Goal: Transaction & Acquisition: Purchase product/service

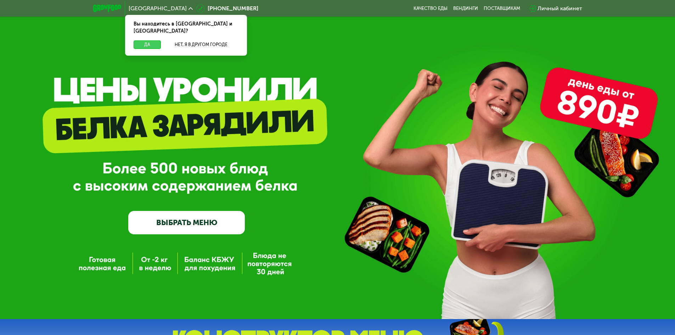
click at [145, 40] on button "Да" at bounding box center [147, 44] width 27 height 9
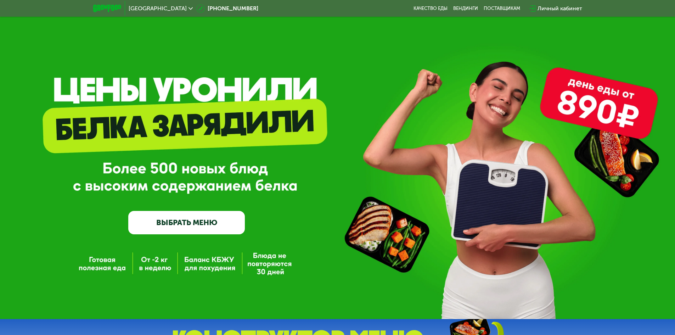
click at [197, 224] on link "ВЫБРАТЬ МЕНЮ" at bounding box center [186, 222] width 117 height 23
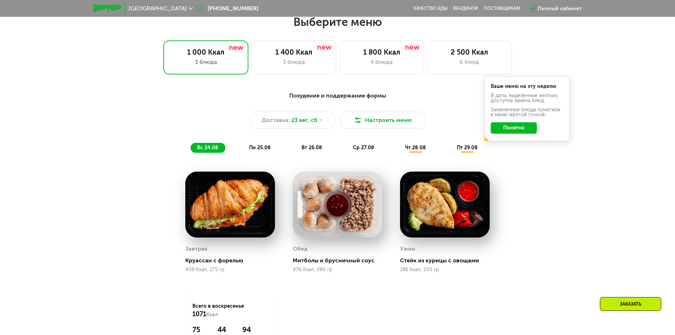
scroll to position [383, 0]
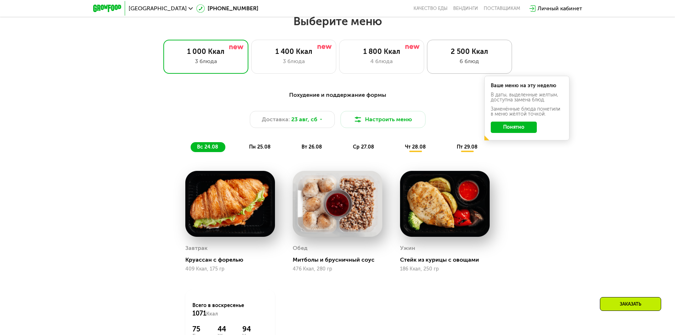
click at [476, 56] on div "2 500 Ккал" at bounding box center [469, 51] width 70 height 9
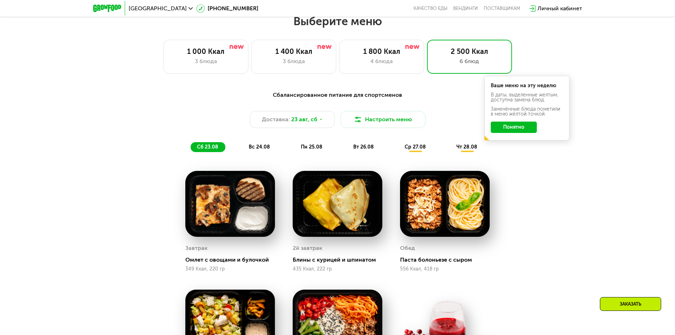
click at [525, 126] on button "Понятно" at bounding box center [514, 127] width 46 height 11
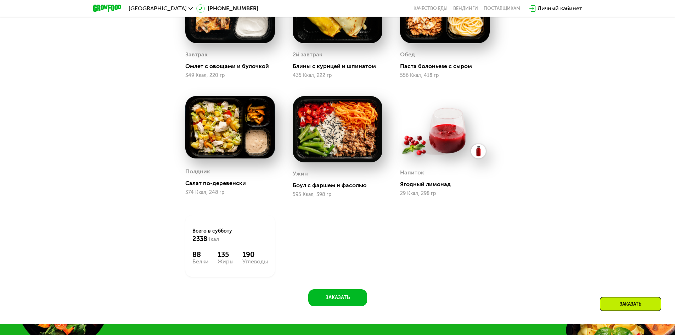
scroll to position [595, 0]
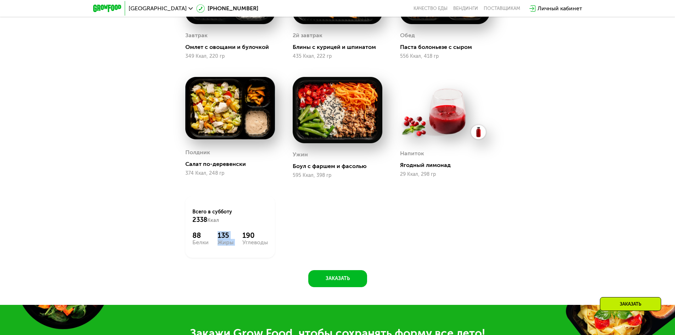
drag, startPoint x: 218, startPoint y: 239, endPoint x: 242, endPoint y: 240, distance: 23.4
click at [242, 240] on div "88 Белки 135 Жиры 190 Углеводы" at bounding box center [229, 238] width 75 height 14
drag, startPoint x: 191, startPoint y: 236, endPoint x: 208, endPoint y: 238, distance: 17.8
click at [208, 238] on div "Всего в [DATE] 2338 Ккал 88 Белки 135 Жиры 190 Углеводы" at bounding box center [230, 227] width 90 height 62
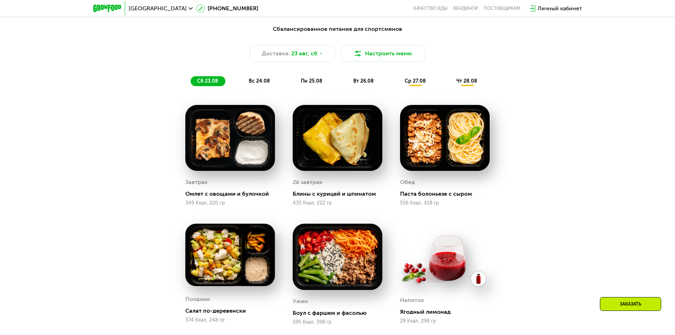
scroll to position [418, 0]
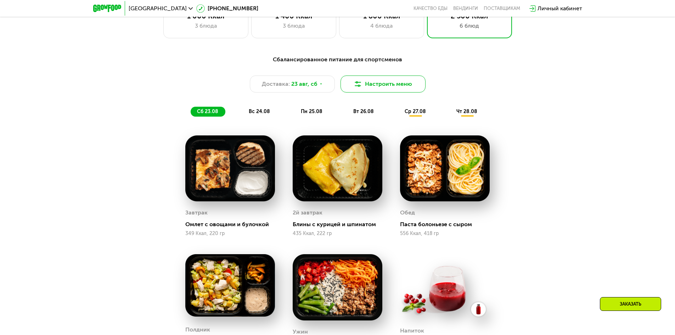
click at [379, 86] on button "Настроить меню" at bounding box center [382, 83] width 85 height 17
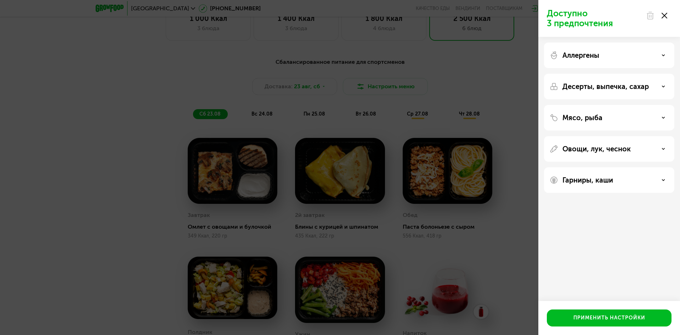
click at [478, 75] on div "Доступно 3 предпочтения Аллергены Десерты, выпечка, сахар Мясо, рыба Овощи, лук…" at bounding box center [340, 167] width 680 height 335
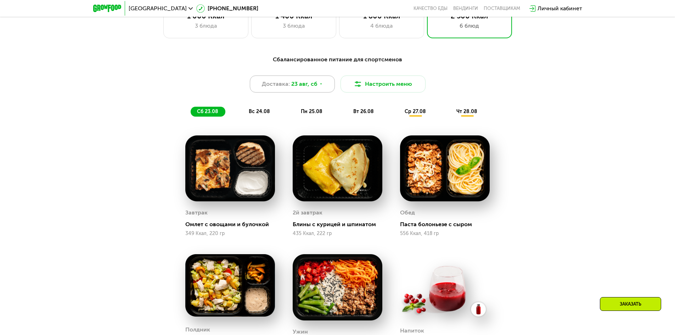
click at [284, 85] on span "Доставка:" at bounding box center [276, 84] width 28 height 9
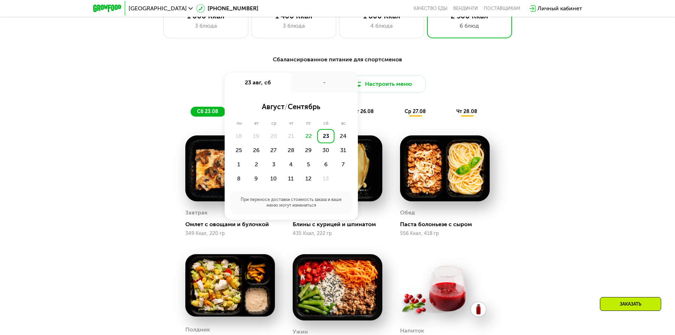
click at [329, 137] on div "23" at bounding box center [325, 136] width 17 height 14
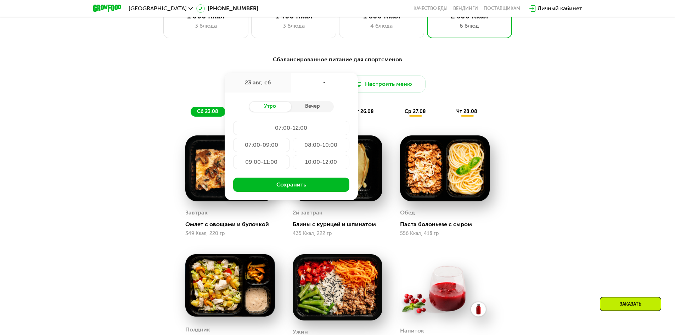
click at [502, 64] on div "Сбалансированное питание для спортсменов" at bounding box center [337, 59] width 419 height 9
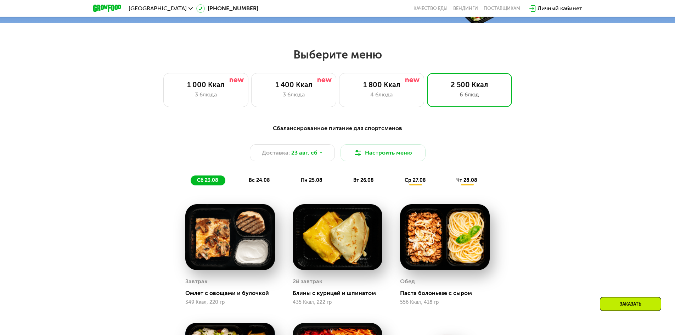
scroll to position [347, 0]
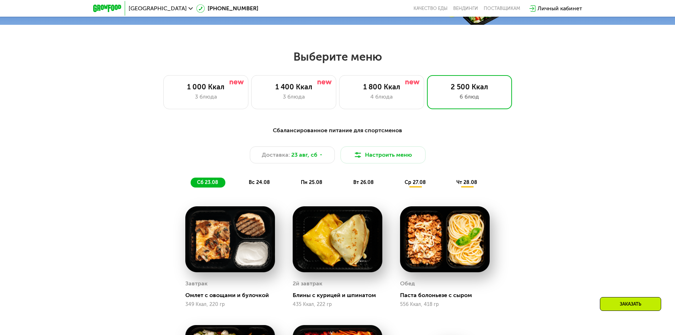
click at [268, 185] on span "вс 24.08" at bounding box center [259, 182] width 21 height 6
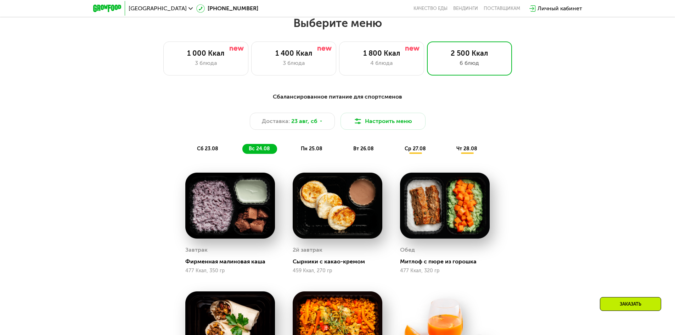
scroll to position [595, 0]
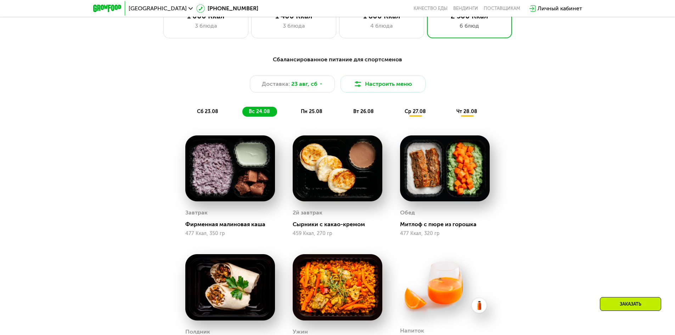
click at [312, 112] on span "пн 25.08" at bounding box center [312, 111] width 22 height 6
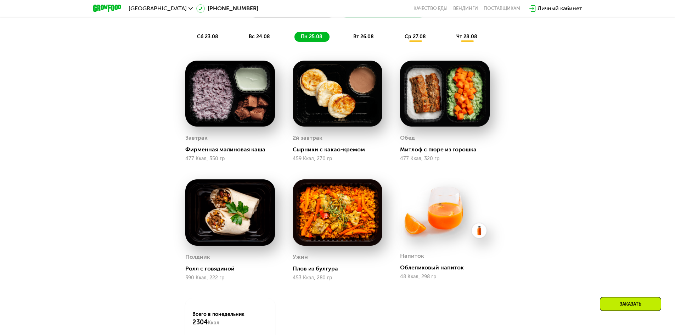
scroll to position [347, 0]
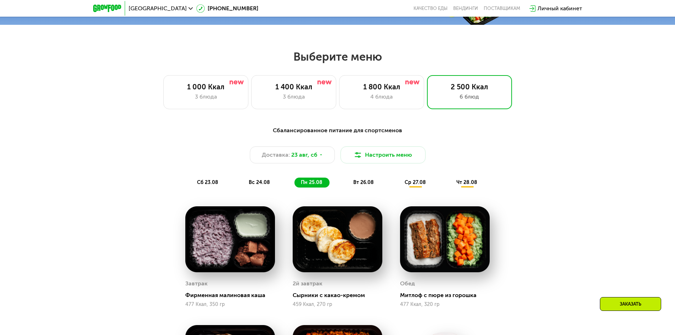
click at [360, 185] on span "вт 26.08" at bounding box center [363, 182] width 21 height 6
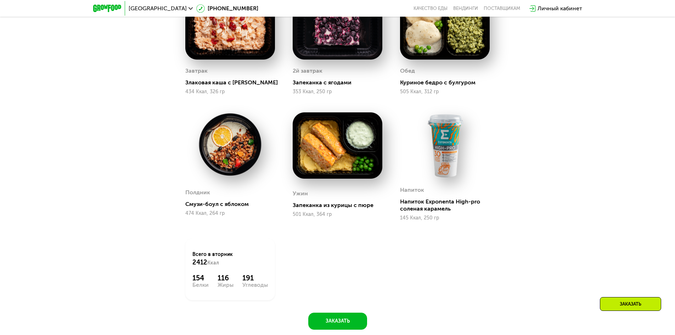
scroll to position [383, 0]
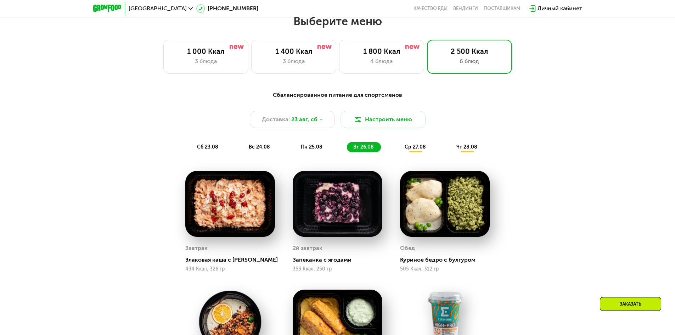
click at [450, 152] on div "ср 27.08" at bounding box center [467, 147] width 34 height 10
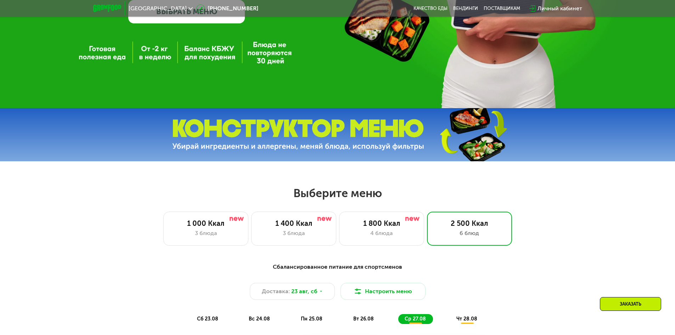
scroll to position [205, 0]
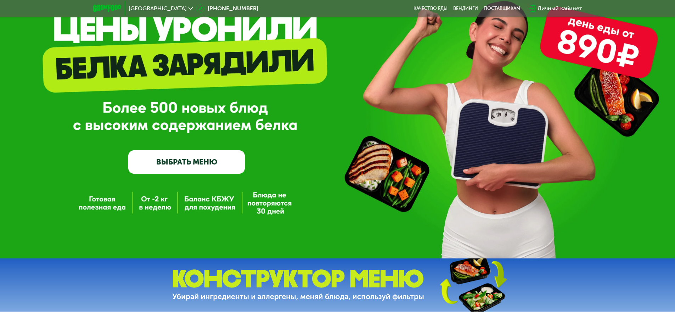
scroll to position [28, 0]
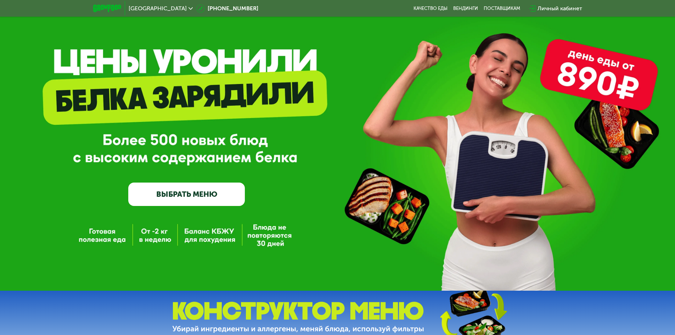
click at [195, 198] on link "ВЫБРАТЬ МЕНЮ" at bounding box center [186, 193] width 117 height 23
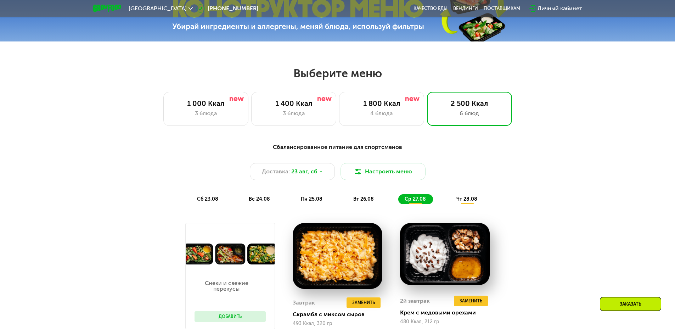
scroll to position [383, 0]
